Goal: Task Accomplishment & Management: Use online tool/utility

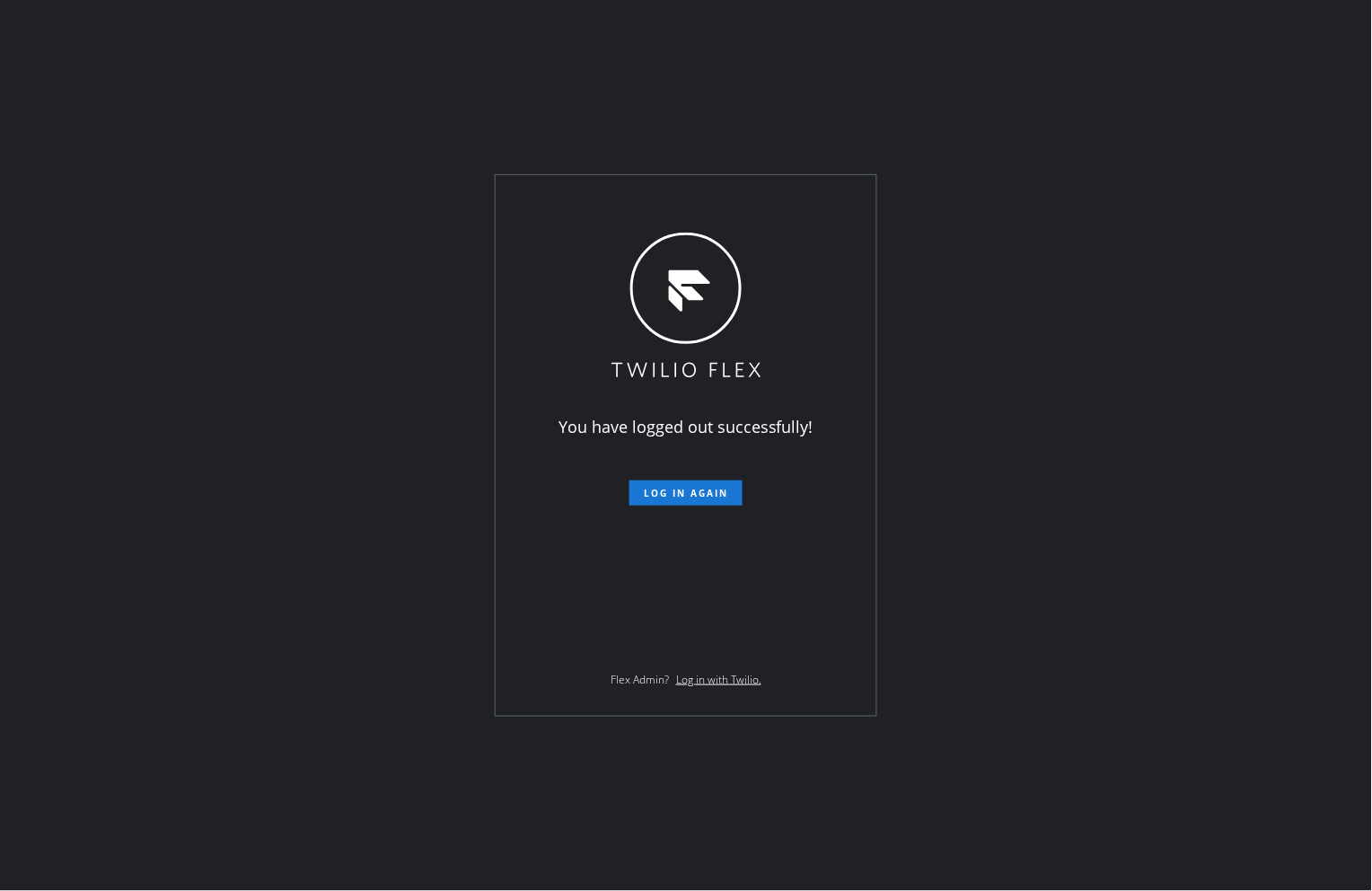
click at [1219, 281] on div "You have logged out successfully! Log in again Flex Admin? Log in with Twilio." at bounding box center [686, 445] width 1372 height 891
click at [728, 490] on span "Log in again" at bounding box center [685, 493] width 84 height 13
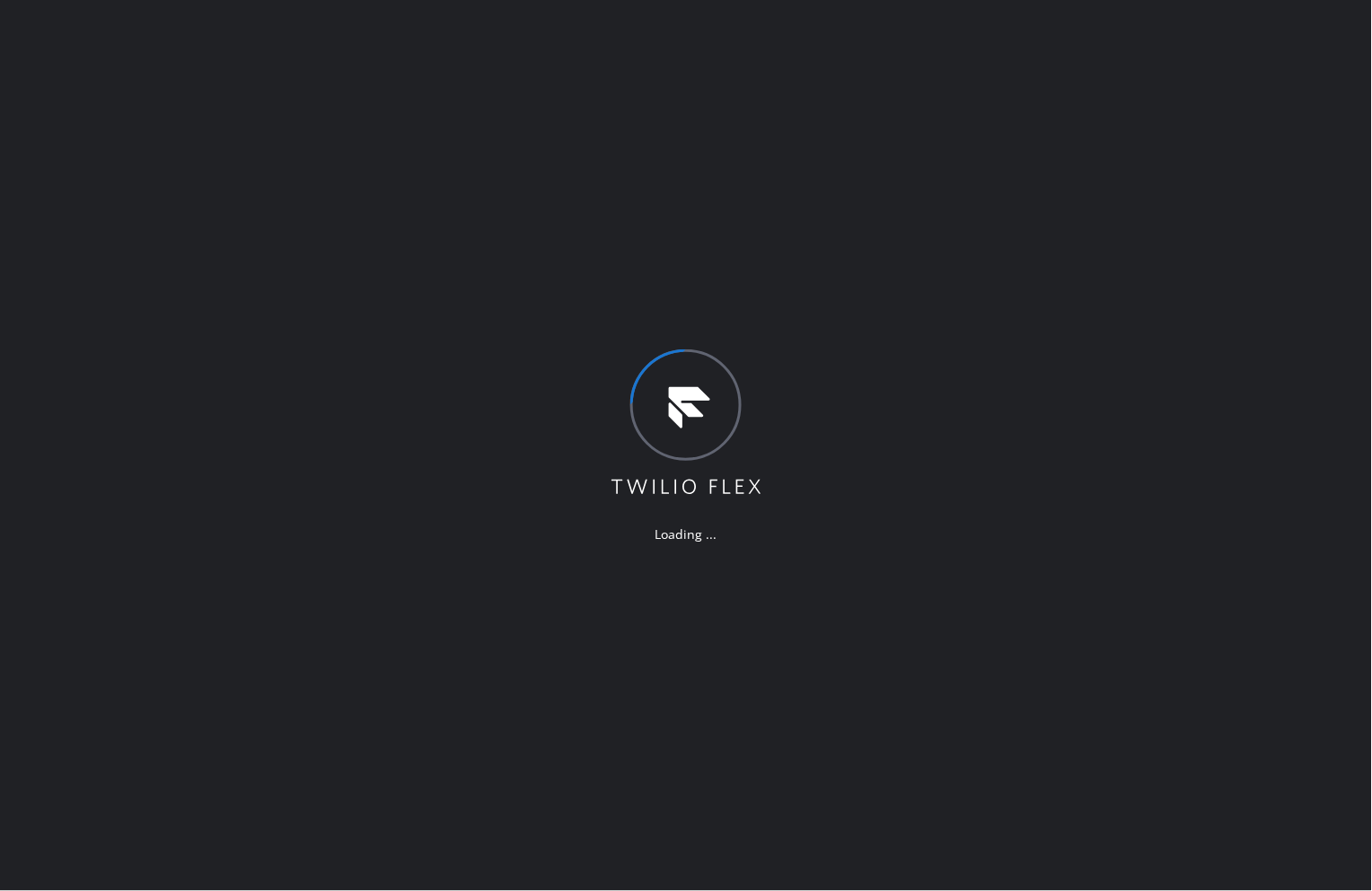
click at [976, 245] on div "Loading ..." at bounding box center [686, 445] width 1372 height 891
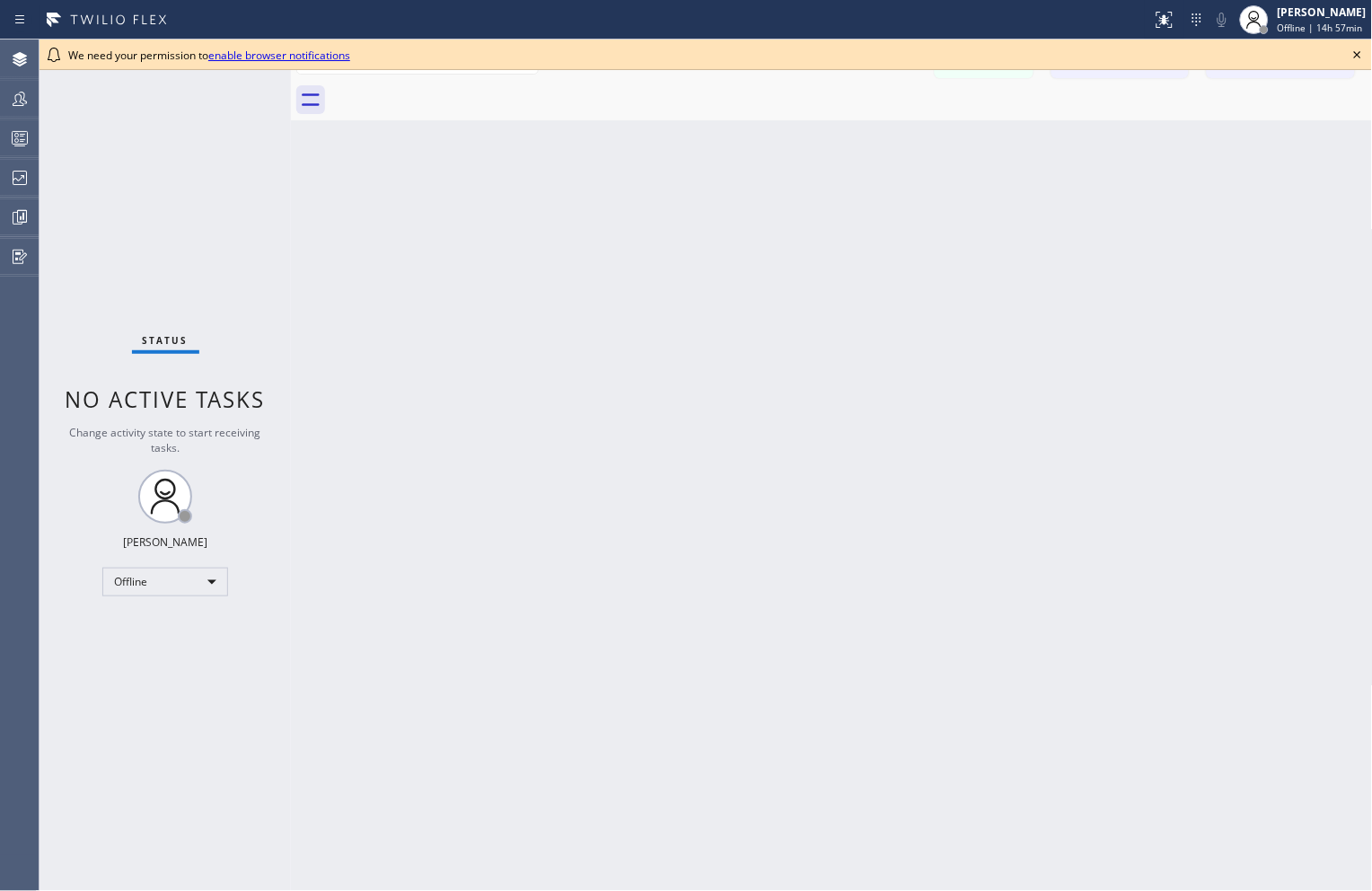
click at [1356, 53] on icon at bounding box center [1357, 55] width 7 height 7
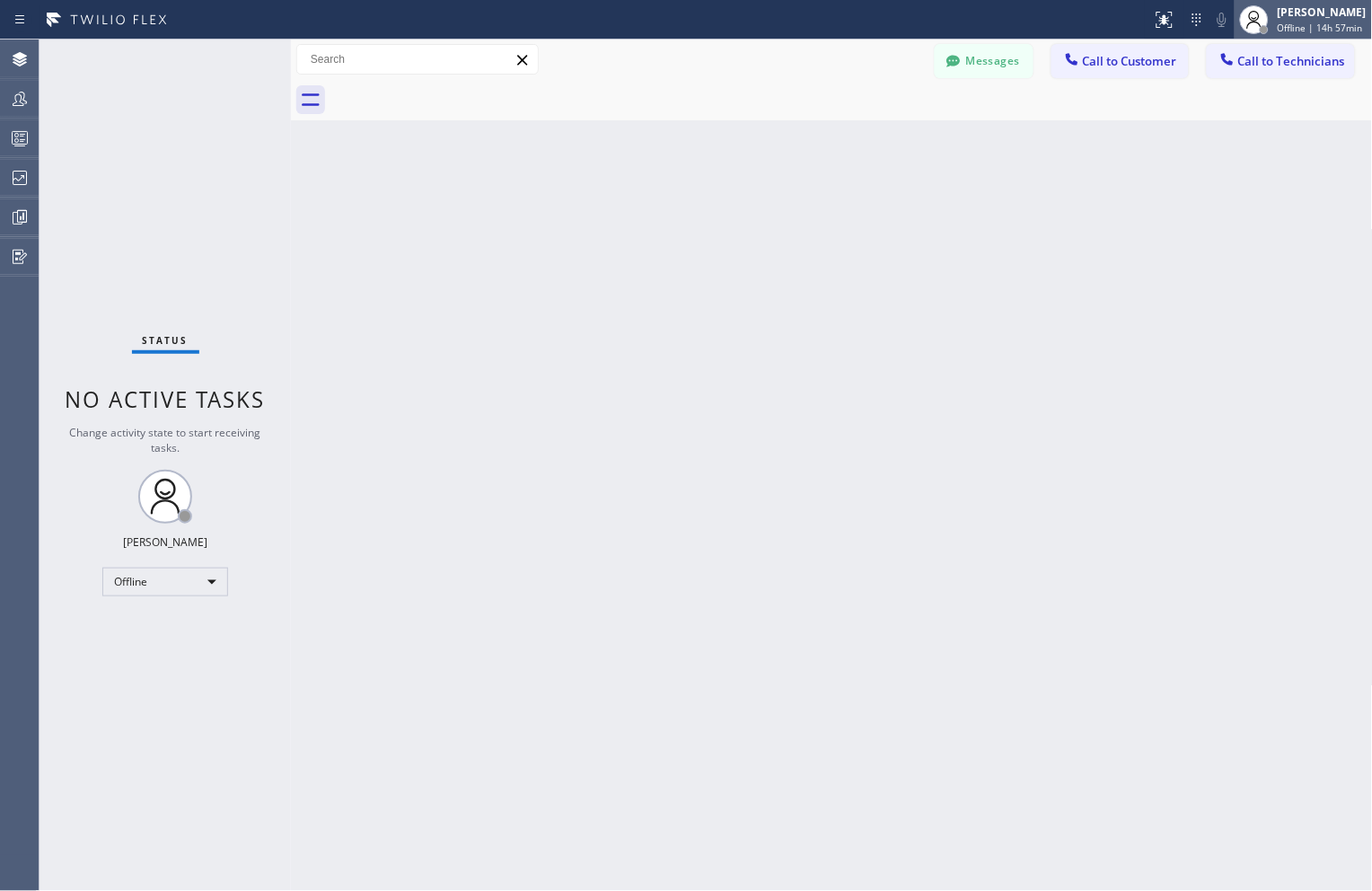
click at [1299, 23] on span "Offline | 14h 57min" at bounding box center [1320, 28] width 85 height 13
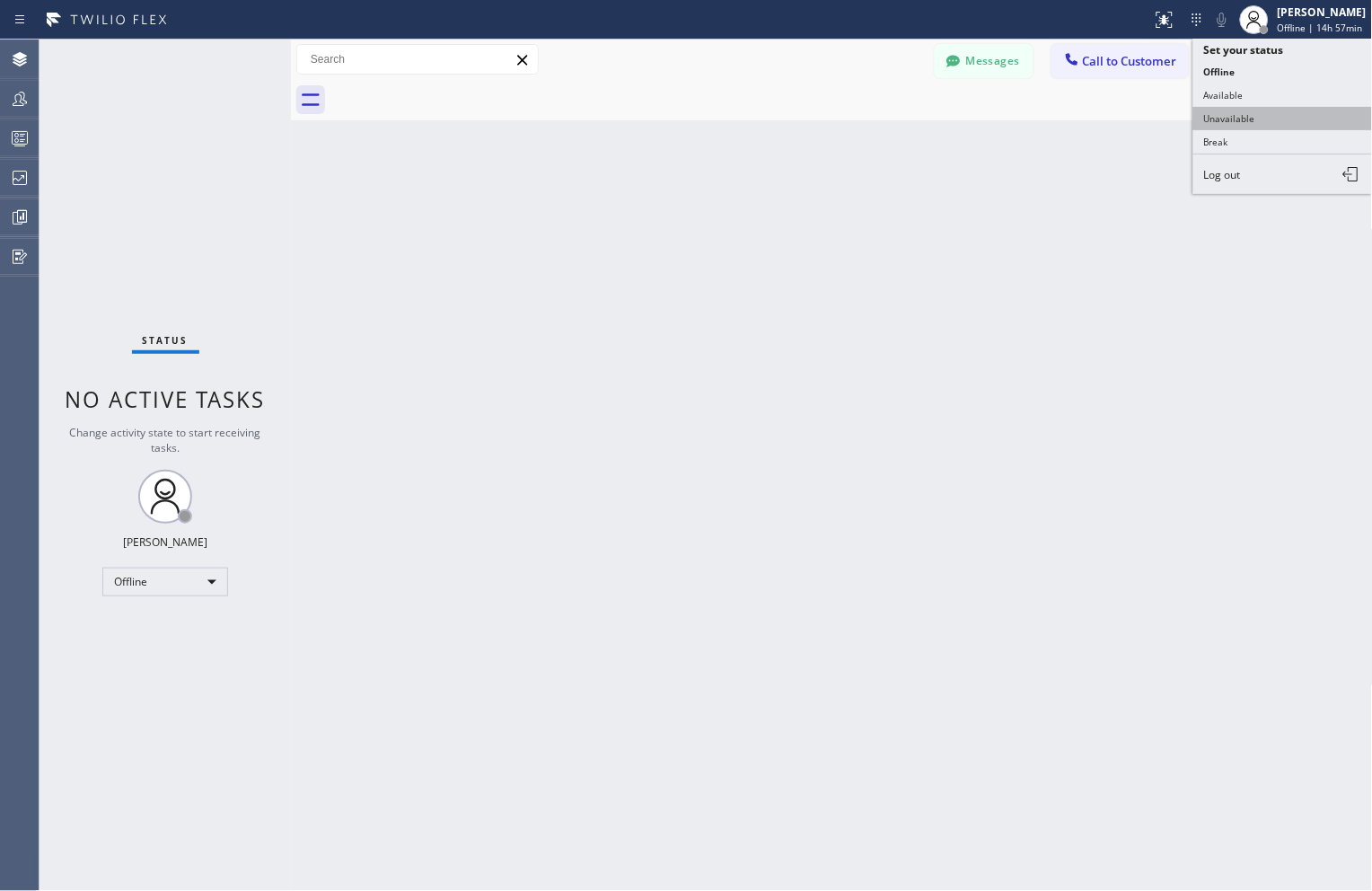
click at [1227, 117] on button "Unavailable" at bounding box center [1283, 119] width 179 height 24
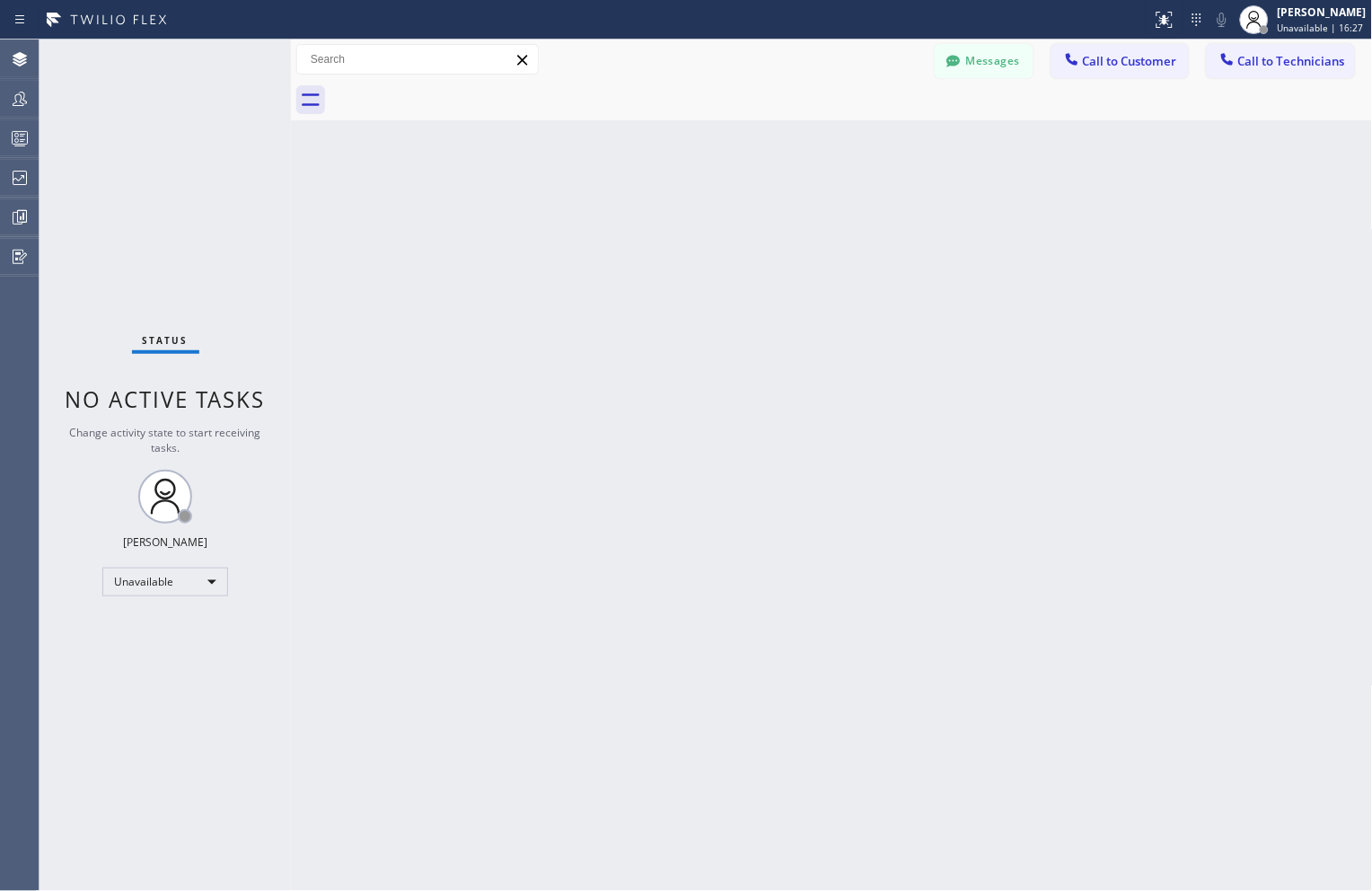
click at [1034, 603] on div "Back to Dashboard Change Sender ID Customers Technicians Select a contact Outbo…" at bounding box center [831, 465] width 1082 height 851
click at [858, 319] on div "Back to Dashboard Change Sender ID Customers Technicians Select a contact Outbo…" at bounding box center [831, 465] width 1082 height 851
click at [24, 167] on icon at bounding box center [20, 177] width 22 height 22
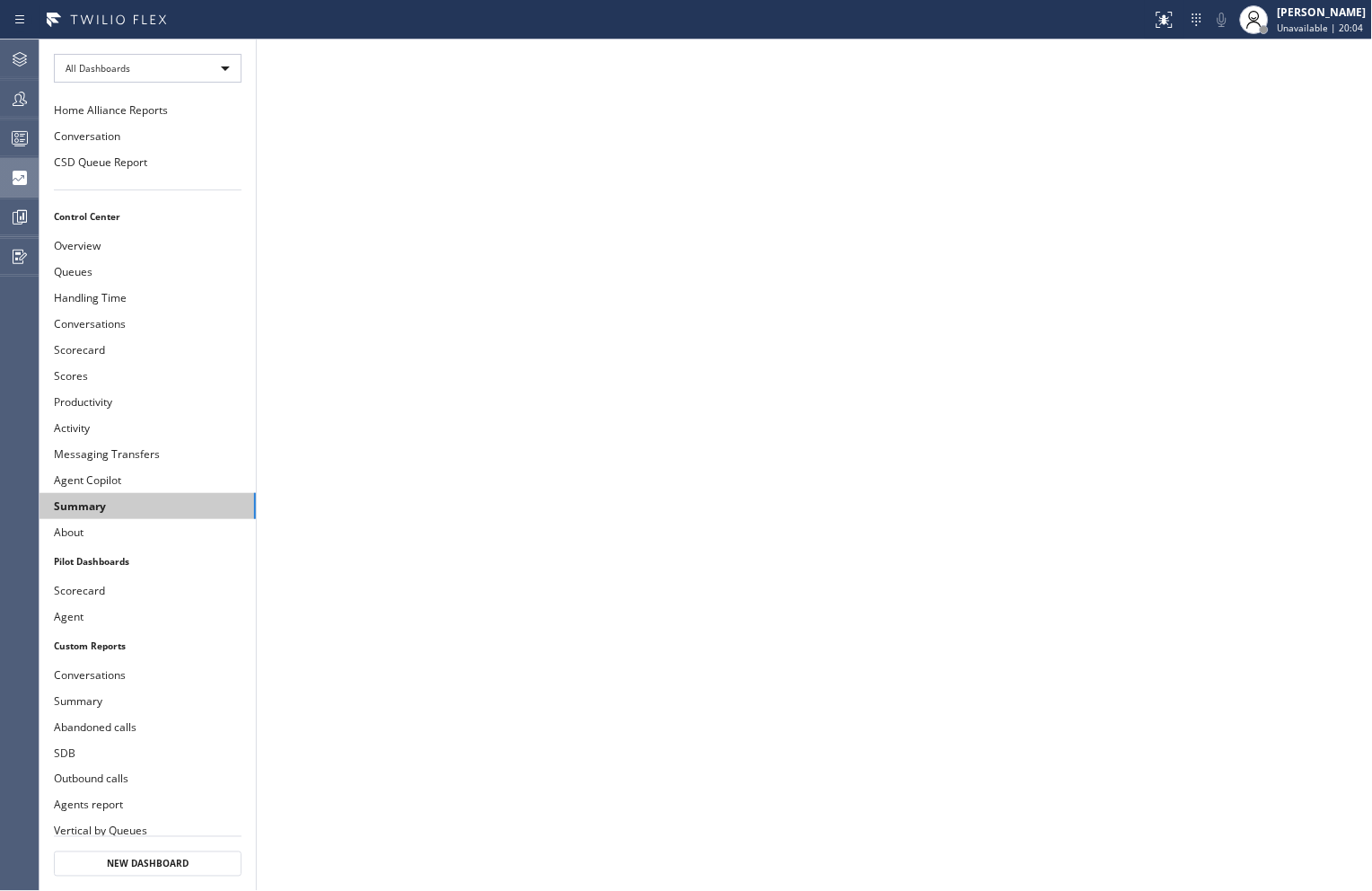
click at [127, 503] on button "Summary" at bounding box center [148, 505] width 216 height 26
click at [18, 213] on icon at bounding box center [20, 217] width 22 height 22
